Goal: Transaction & Acquisition: Purchase product/service

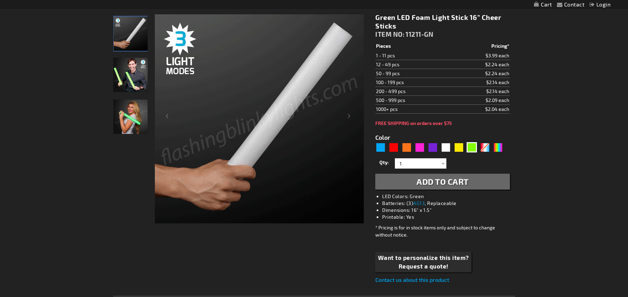
scroll to position [94, 0]
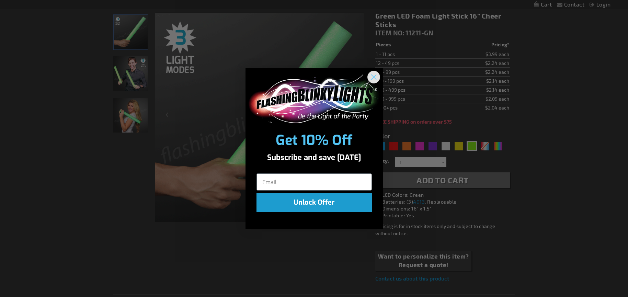
click at [374, 76] on icon "Close dialog" at bounding box center [373, 77] width 5 height 5
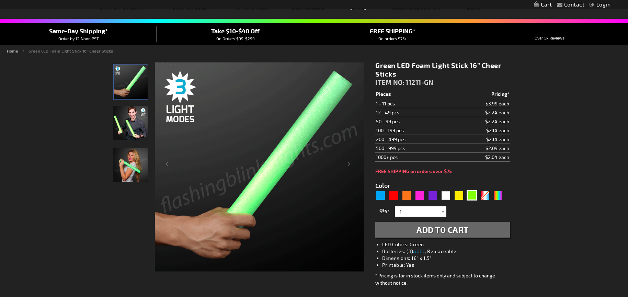
scroll to position [47, 0]
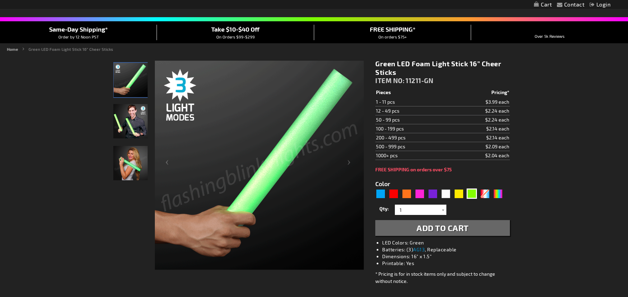
click at [130, 119] on img "Male displaying 16 Inch Green LED Light Up Foam Stick" at bounding box center [130, 121] width 34 height 34
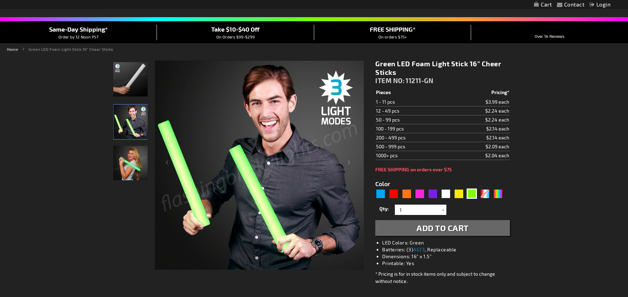
click at [127, 171] on img "Female displaying 16 Inch Green LED Light Up Foam Stick" at bounding box center [130, 163] width 34 height 34
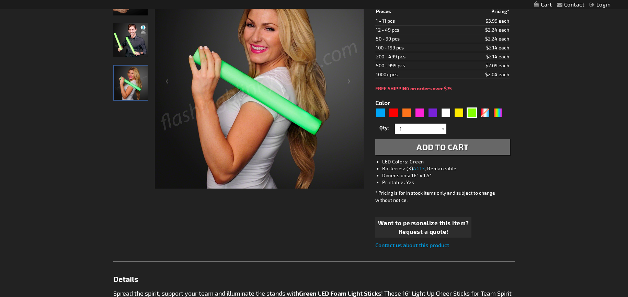
scroll to position [121, 0]
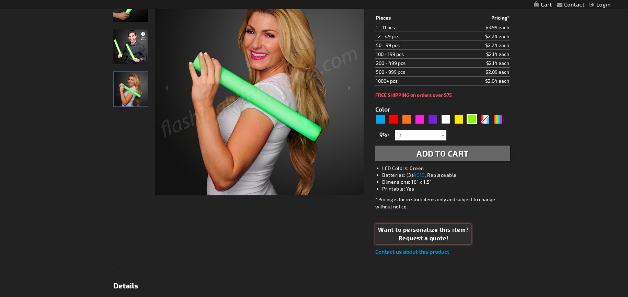
click at [412, 228] on span "Want to personalize this item?" at bounding box center [423, 229] width 91 height 9
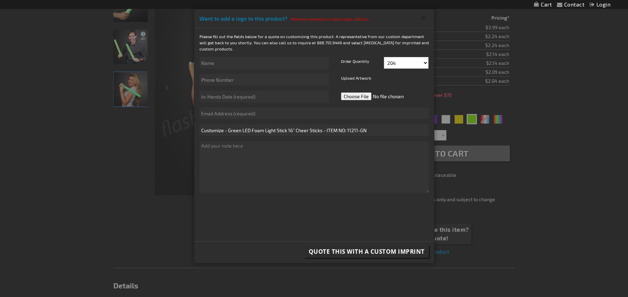
click at [423, 15] on button "Close" at bounding box center [423, 17] width 11 height 11
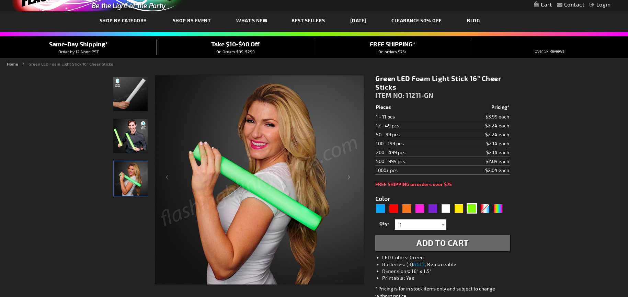
scroll to position [0, 0]
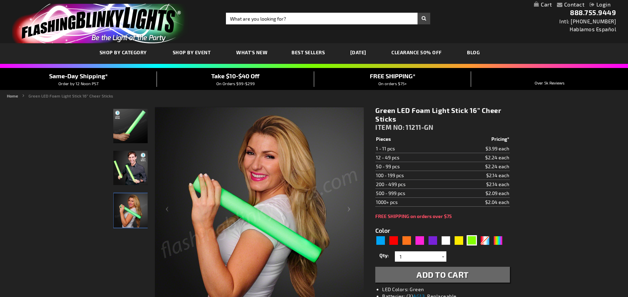
click at [15, 98] on li "Home" at bounding box center [17, 96] width 21 height 6
click at [13, 97] on link "Home" at bounding box center [12, 95] width 11 height 5
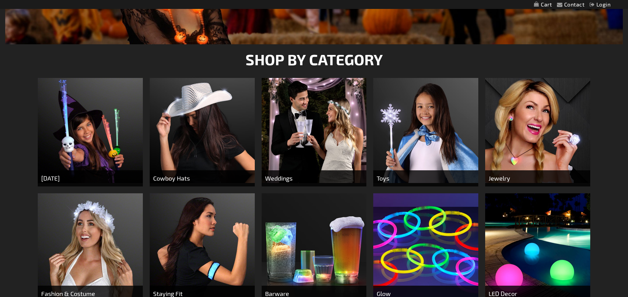
scroll to position [319, 0]
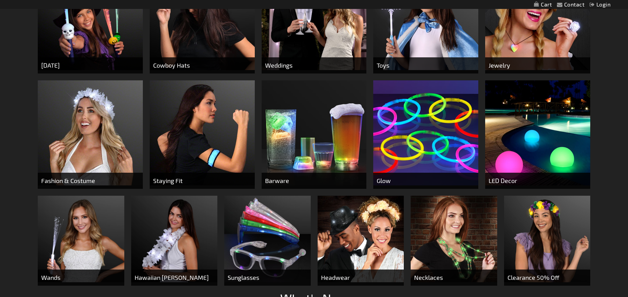
click at [503, 126] on img at bounding box center [537, 132] width 105 height 105
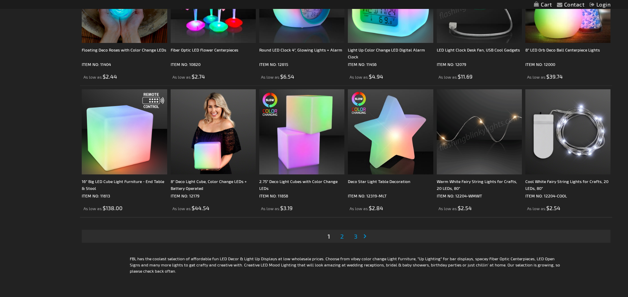
scroll to position [1356, 0]
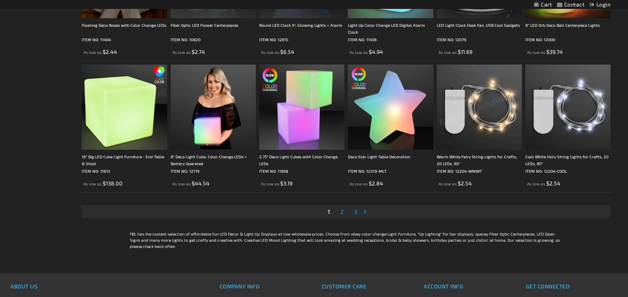
click at [343, 213] on span "2" at bounding box center [341, 212] width 3 height 8
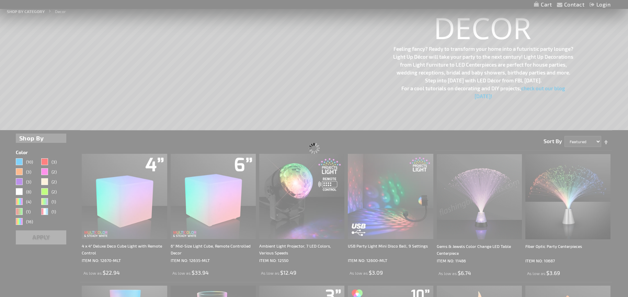
scroll to position [35, 0]
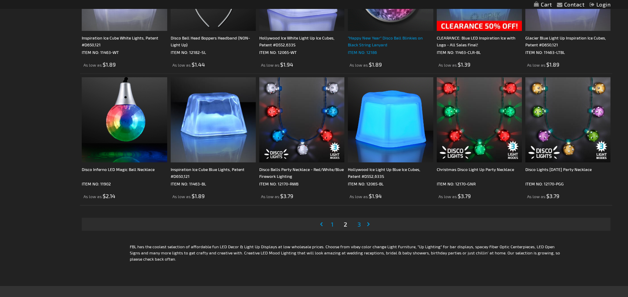
scroll to position [1345, 0]
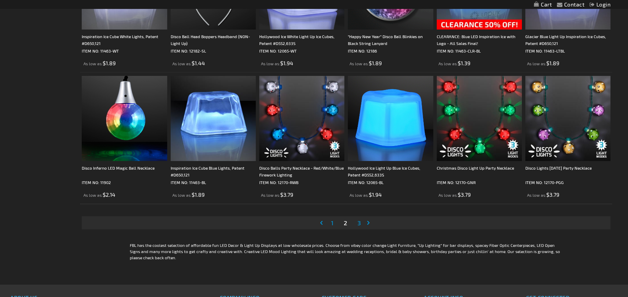
click at [356, 223] on link "Page 3" at bounding box center [359, 223] width 6 height 10
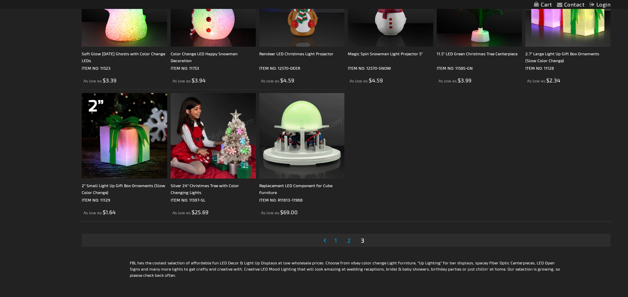
scroll to position [711, 0]
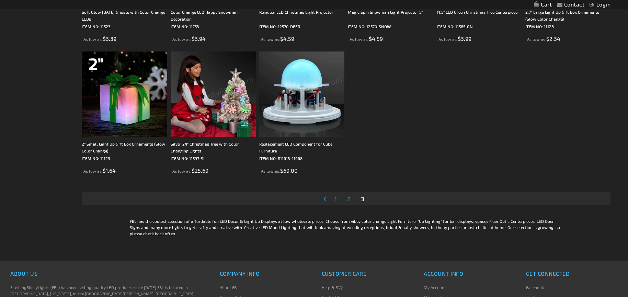
click at [347, 201] on span "2" at bounding box center [348, 199] width 3 height 8
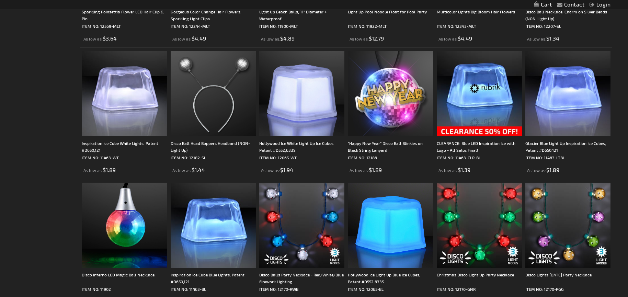
scroll to position [1372, 0]
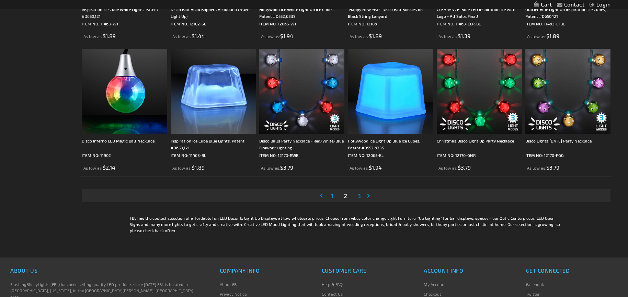
click at [331, 195] on span "1" at bounding box center [332, 196] width 2 height 8
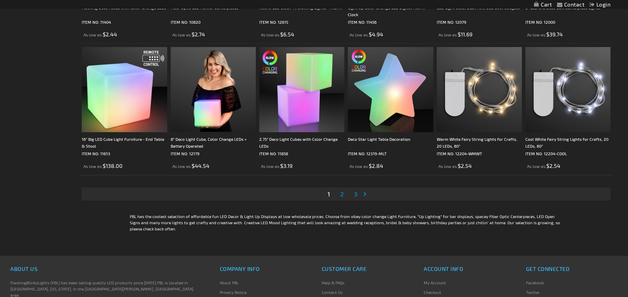
scroll to position [1415, 0]
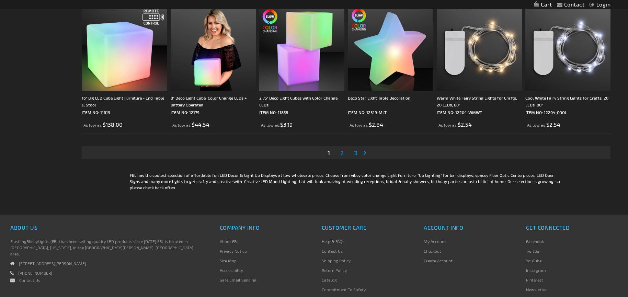
click at [341, 155] on span "2" at bounding box center [341, 153] width 3 height 8
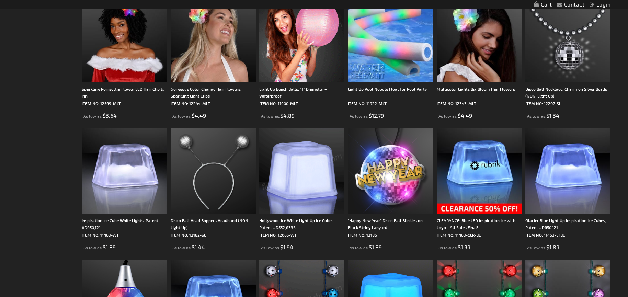
scroll to position [1374, 0]
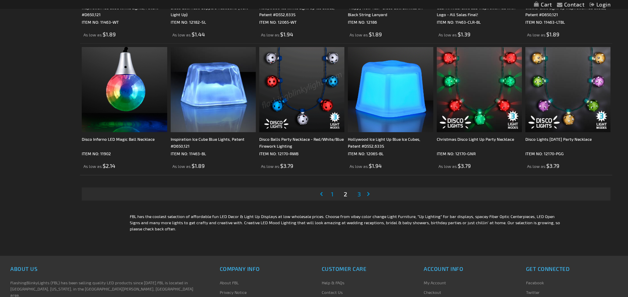
click at [332, 194] on span "1" at bounding box center [332, 194] width 2 height 8
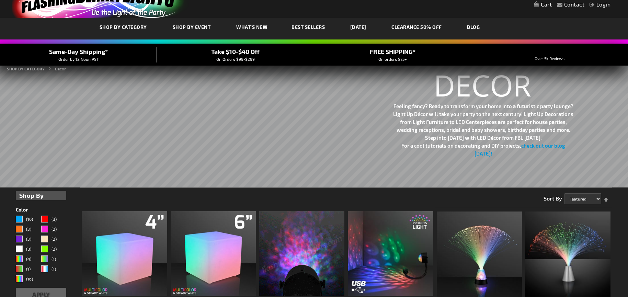
scroll to position [117, 0]
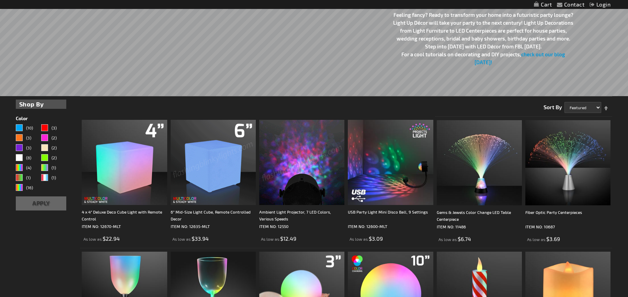
click at [222, 163] on img at bounding box center [213, 162] width 85 height 85
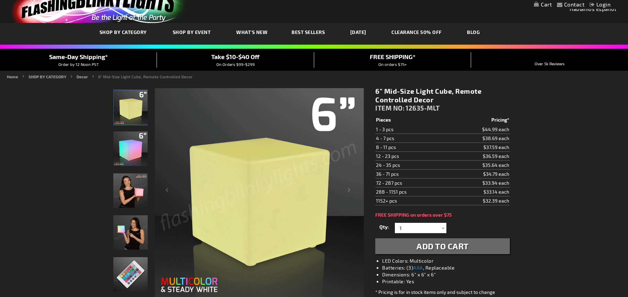
scroll to position [98, 0]
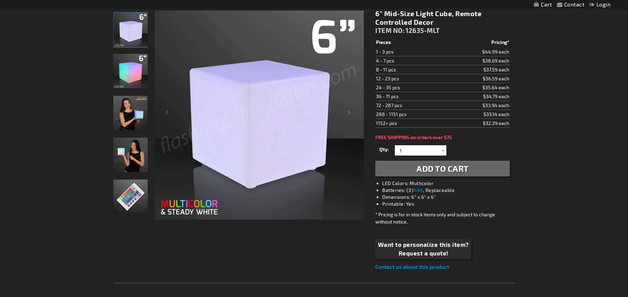
click at [129, 118] on img at bounding box center [130, 113] width 34 height 34
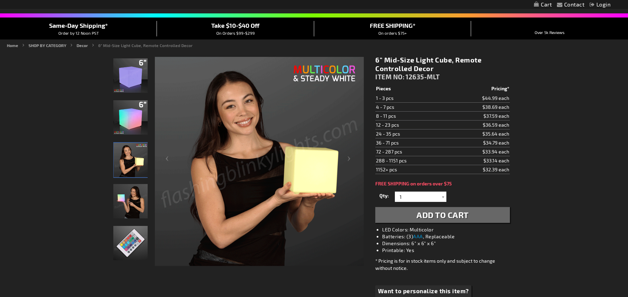
scroll to position [49, 0]
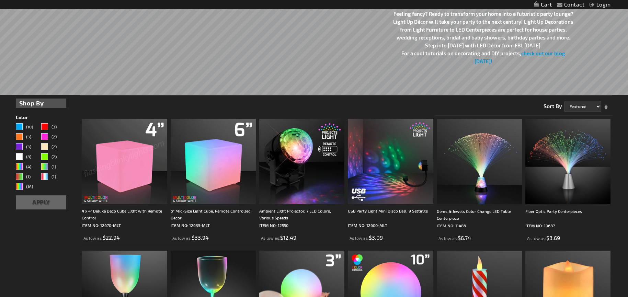
click at [145, 155] on img at bounding box center [124, 161] width 85 height 85
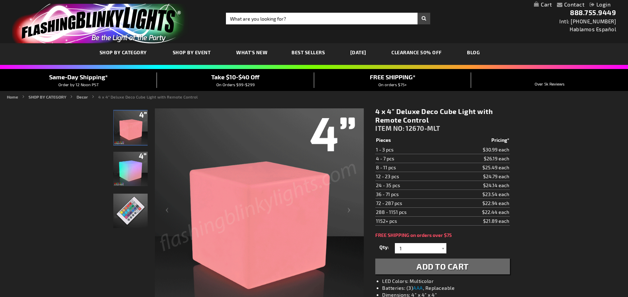
click at [150, 163] on div at bounding box center [238, 212] width 251 height 210
click at [132, 169] on img at bounding box center [130, 169] width 34 height 34
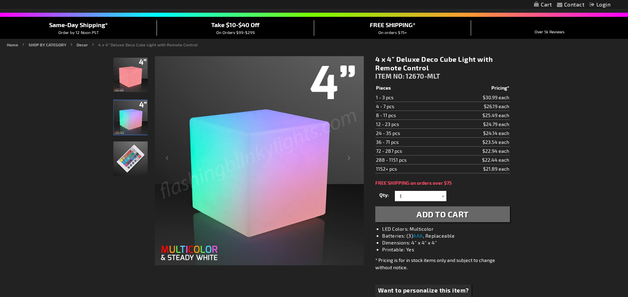
scroll to position [49, 0]
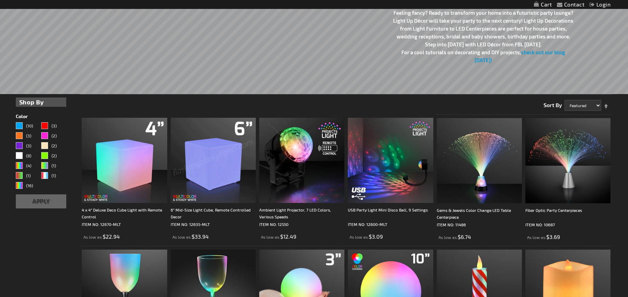
click at [211, 162] on img at bounding box center [213, 160] width 85 height 85
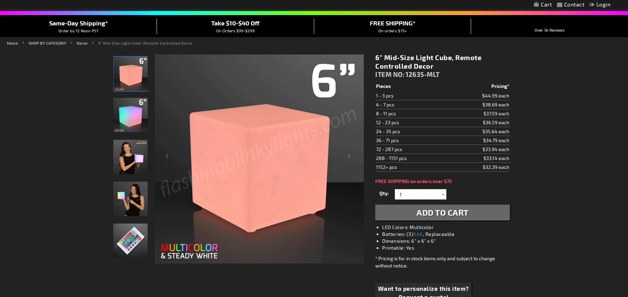
scroll to position [62, 0]
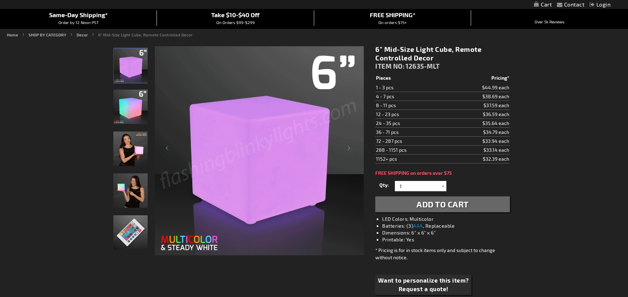
click at [129, 152] on img at bounding box center [130, 148] width 34 height 34
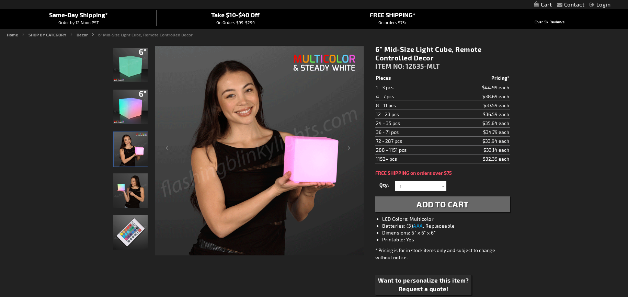
click at [125, 145] on img at bounding box center [131, 149] width 34 height 34
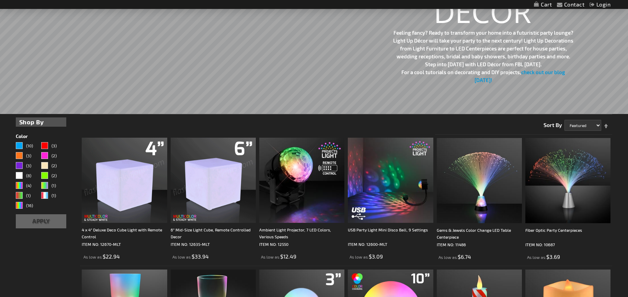
scroll to position [77, 0]
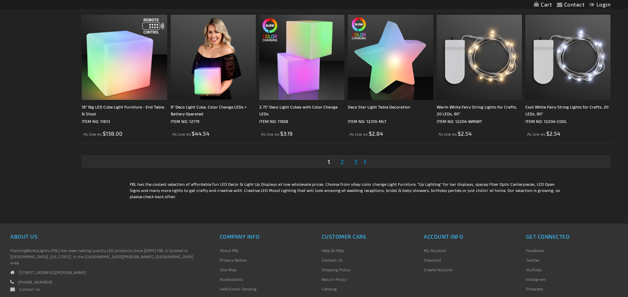
scroll to position [1415, 0]
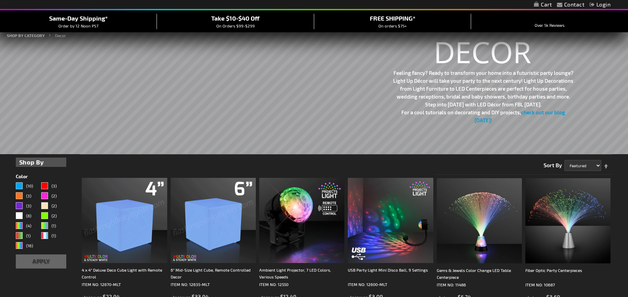
scroll to position [19, 0]
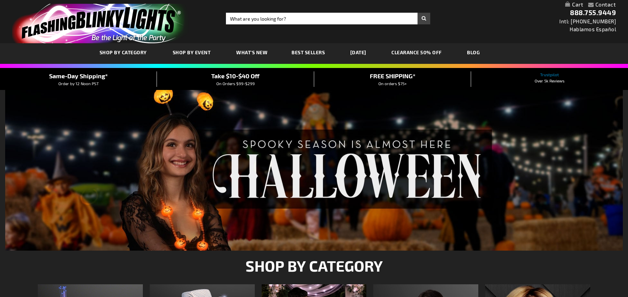
scroll to position [319, 0]
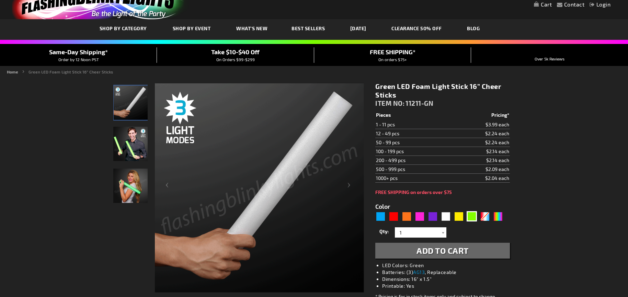
scroll to position [25, 0]
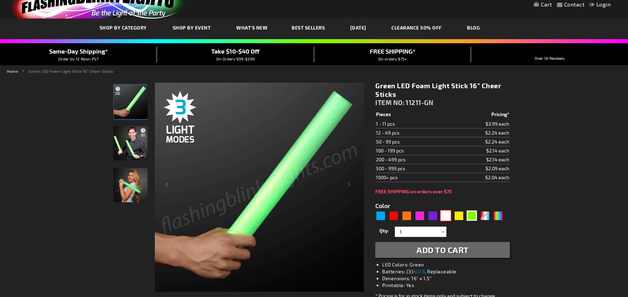
click at [447, 219] on div "White" at bounding box center [445, 215] width 10 height 10
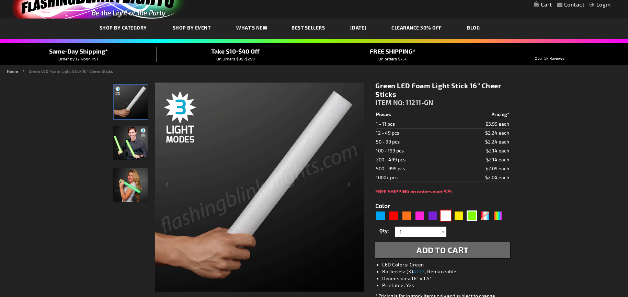
type input "5646"
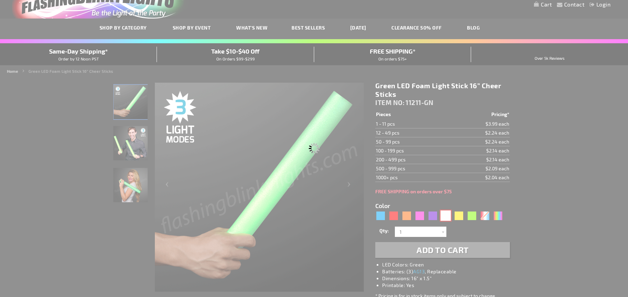
type input "11211-WT"
type input "Customize - White LED Foam Sticks 16&rdquo; Cheer Sticks - ITEM NO: 11211-WT"
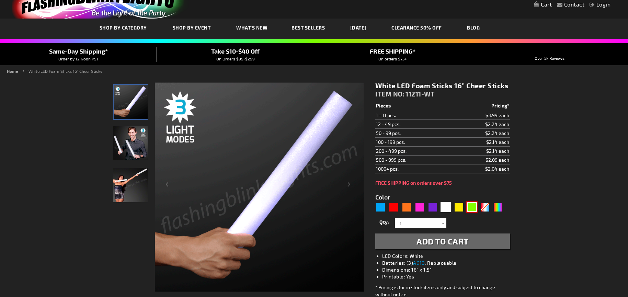
click at [472, 207] on div "Green" at bounding box center [471, 207] width 10 height 10
type input "5648"
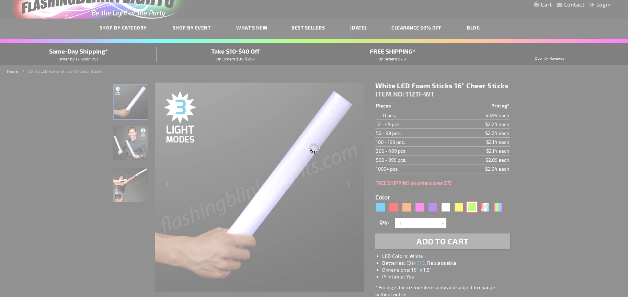
type input "11211-GN"
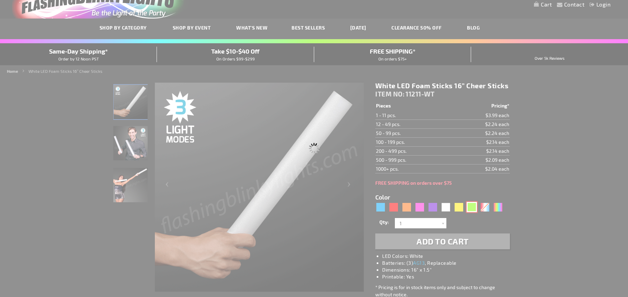
type input "Customize - Green LED Foam Light Stick 16&rdquo; Cheer Sticks - ITEM NO: 11211-…"
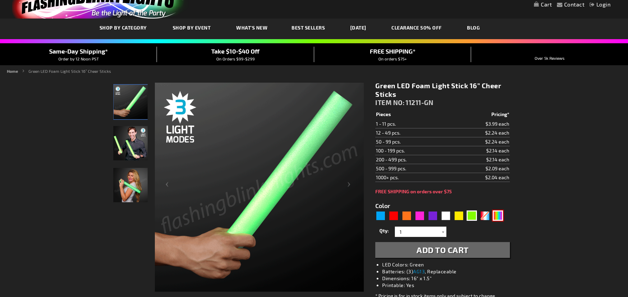
click at [502, 215] on div "Multicolor" at bounding box center [497, 215] width 10 height 10
type input "5659"
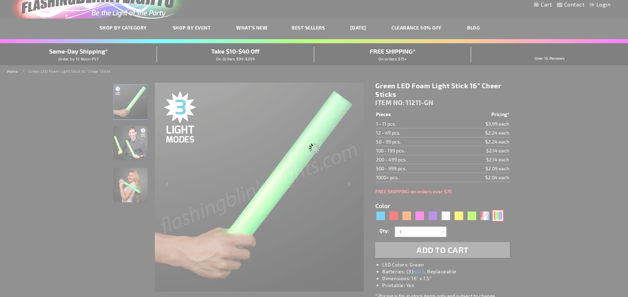
type input "11211-MLT"
type input "Customize - Multicolor Light Up Foam Stick 16&rdquo; Cheer Sticks - ITEM NO: 11…"
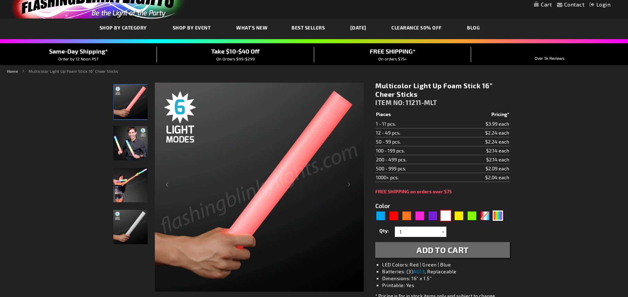
click at [448, 215] on div "White" at bounding box center [445, 215] width 10 height 10
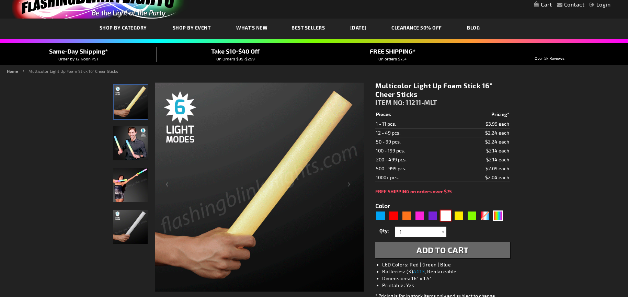
type input "5646"
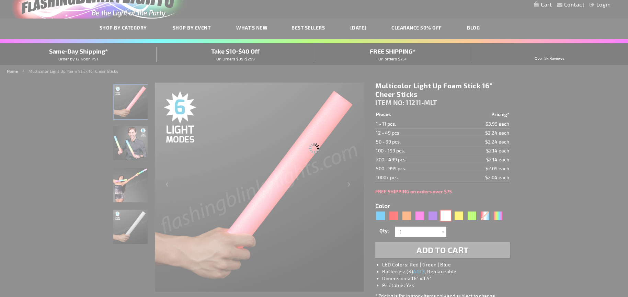
type input "11211-WT"
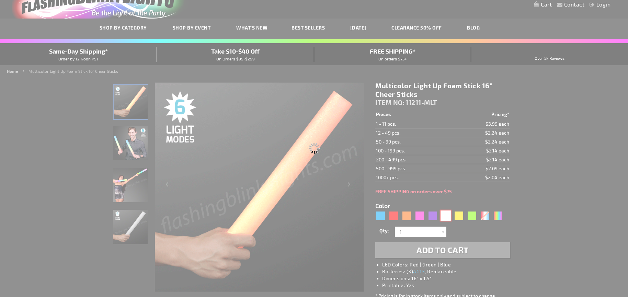
type input "Customize - White LED Foam Sticks 16&rdquo; Cheer Sticks - ITEM NO: 11211-WT"
